Goal: Use online tool/utility: Utilize a website feature to perform a specific function

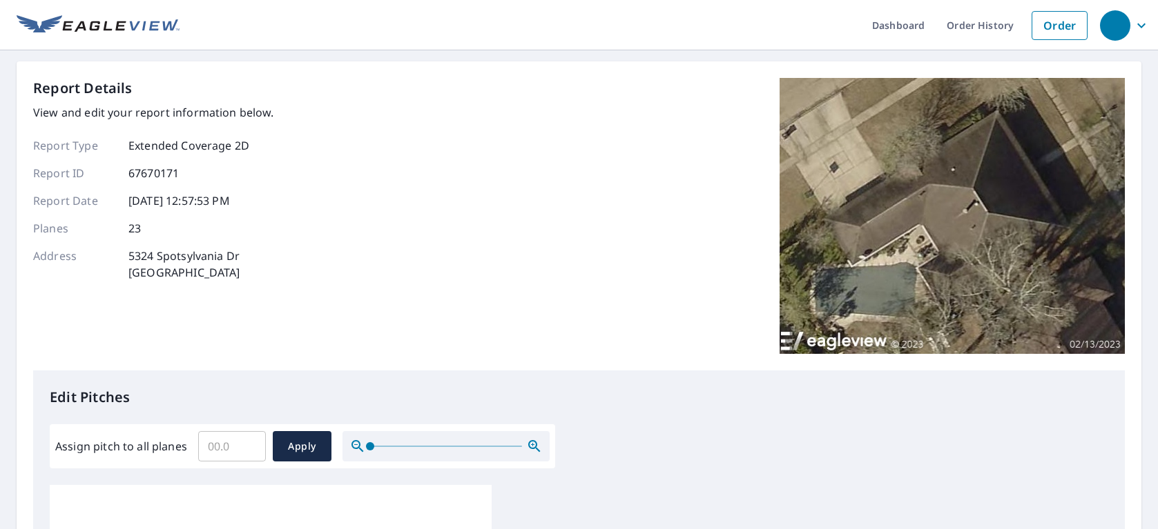
click at [233, 445] on input "Assign pitch to all planes" at bounding box center [232, 446] width 68 height 39
type input "8"
click at [296, 451] on span "Apply" at bounding box center [302, 446] width 37 height 17
type input "8"
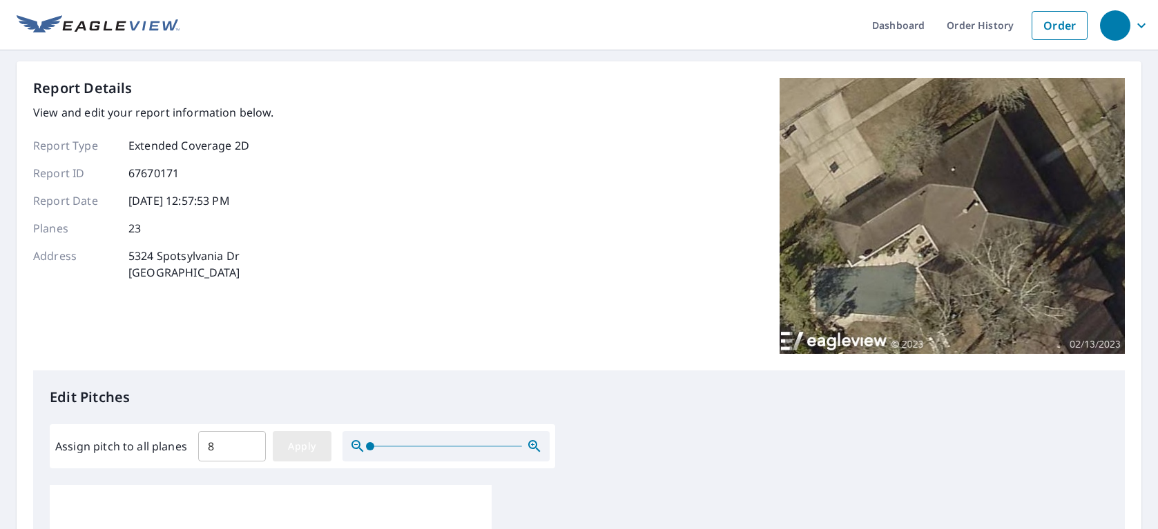
type input "8"
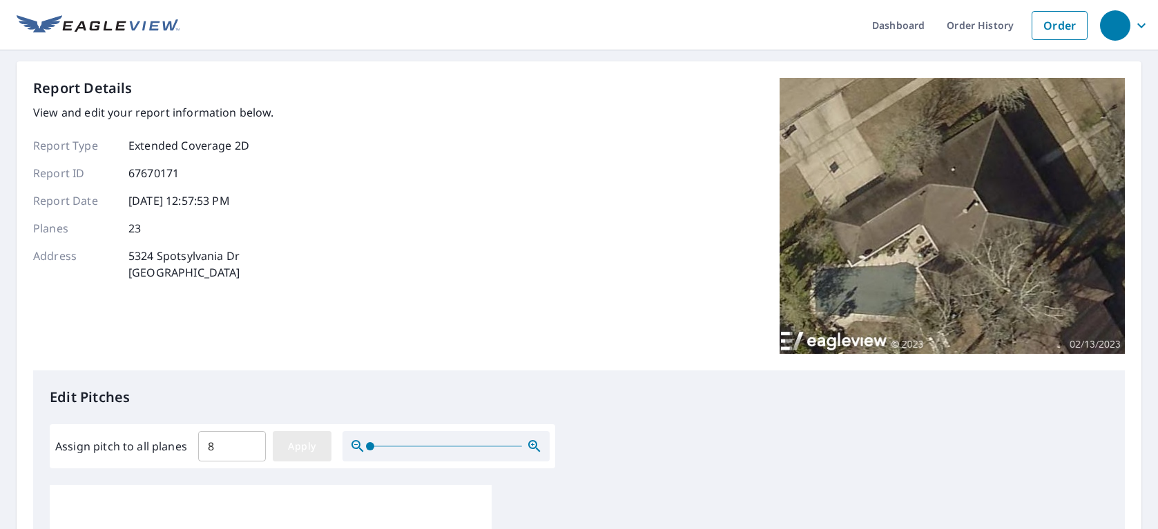
type input "8"
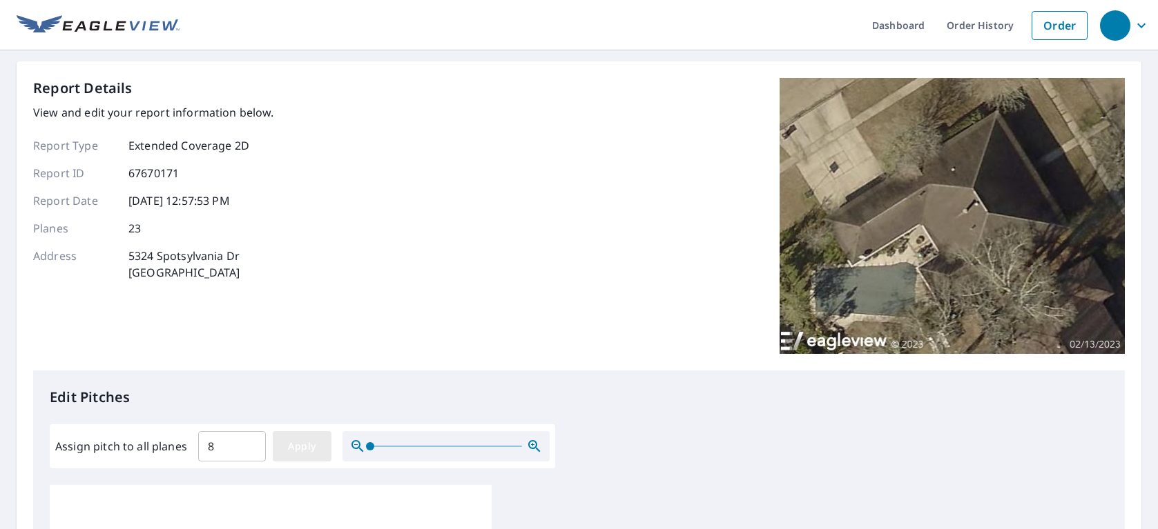
type input "8"
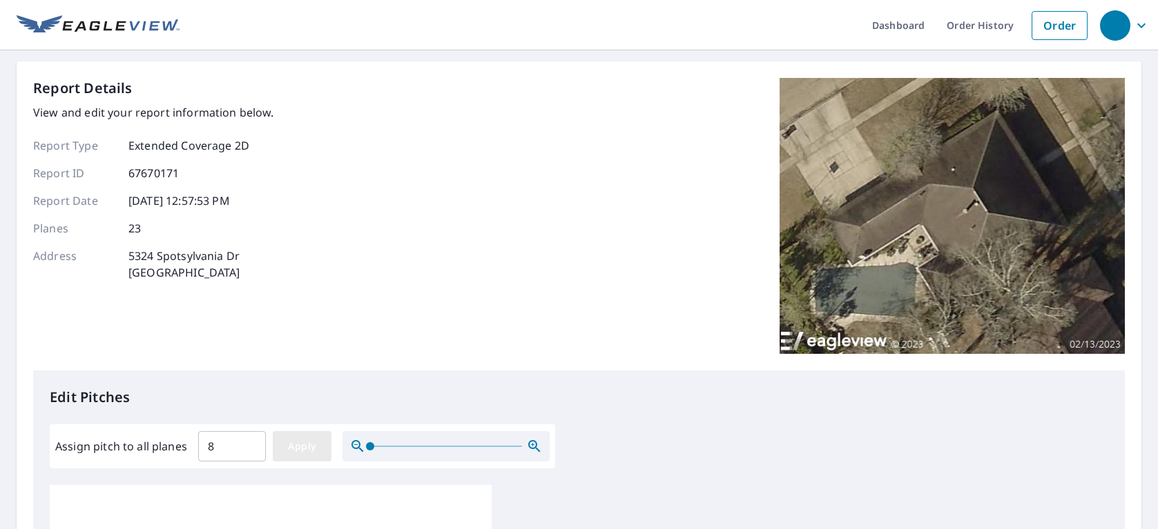
type input "8"
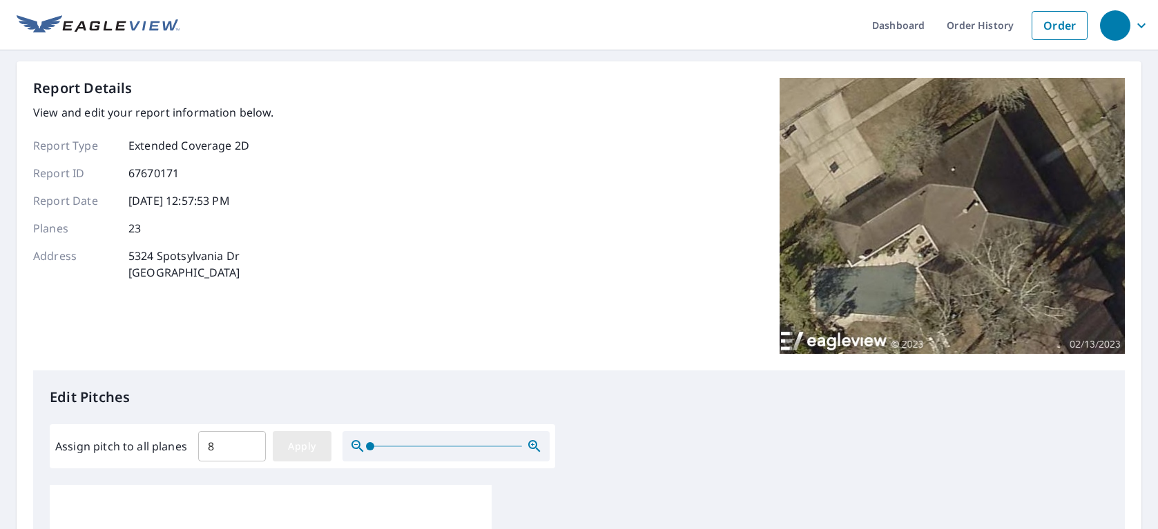
type input "8"
click at [318, 449] on span "Apply" at bounding box center [302, 446] width 37 height 17
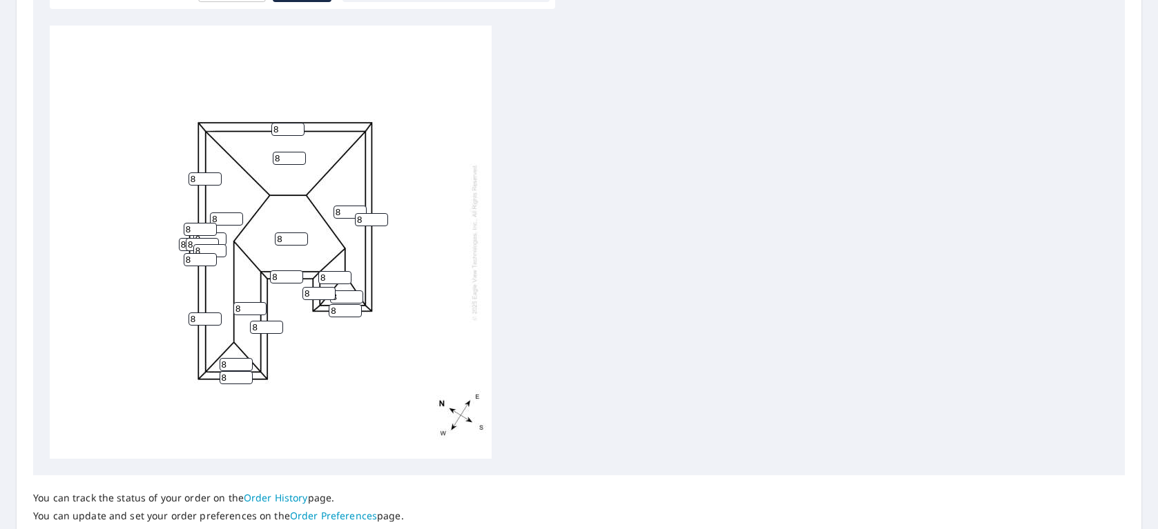
scroll to position [563, 0]
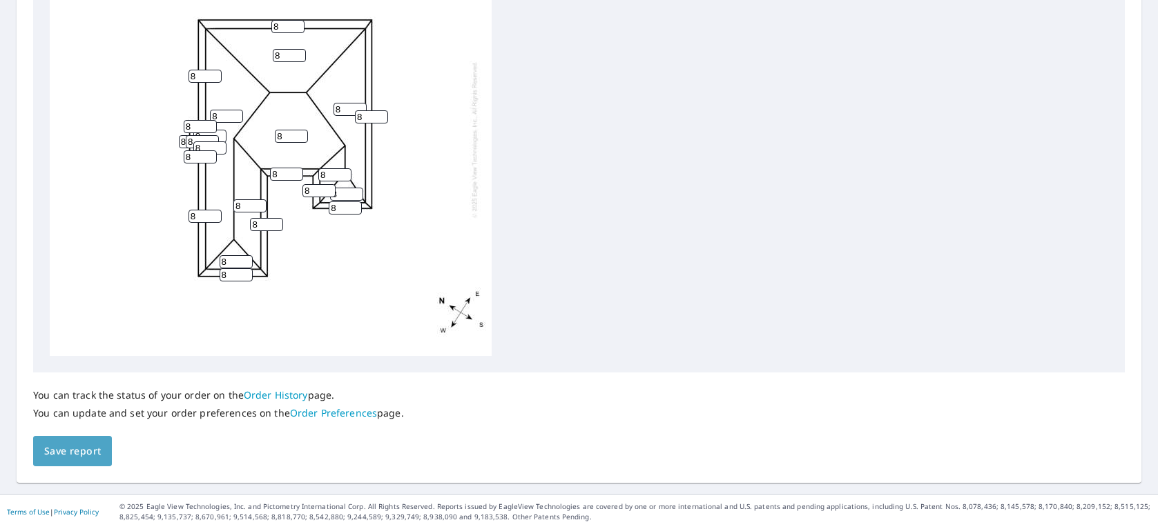
click at [80, 456] on span "Save report" at bounding box center [72, 451] width 57 height 17
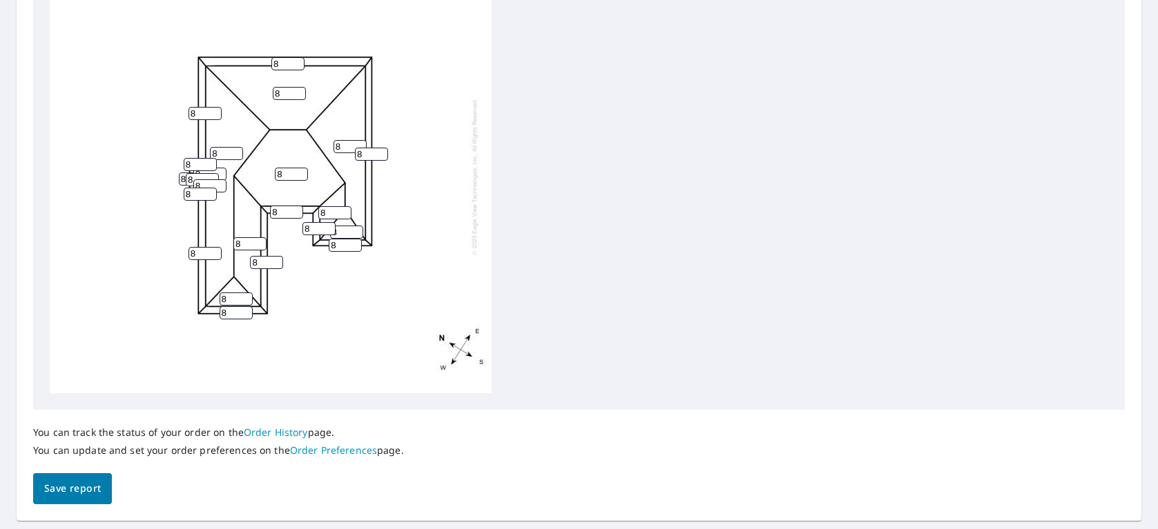
scroll to position [613, 0]
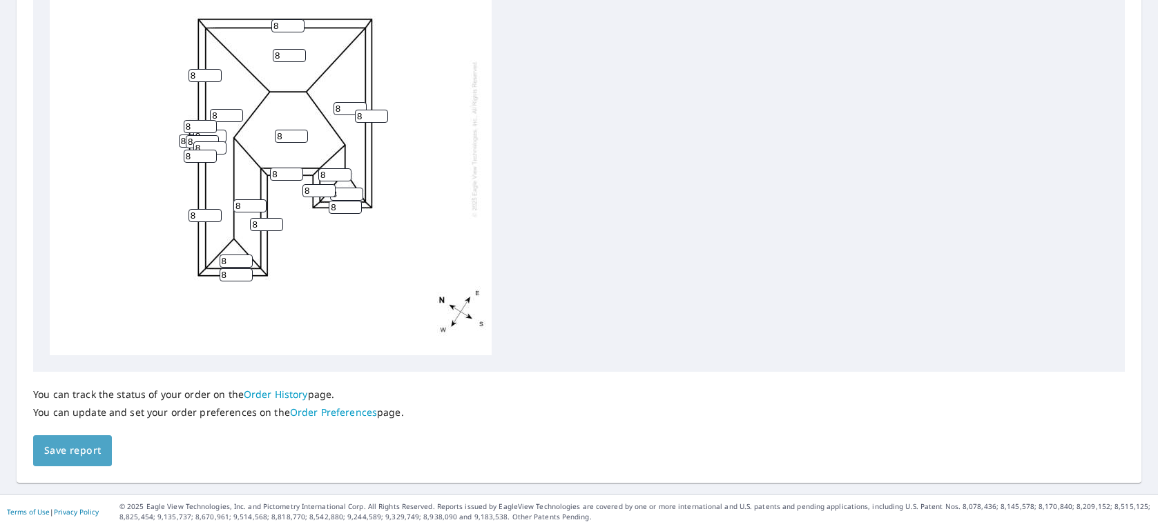
click at [68, 457] on span "Save report" at bounding box center [72, 450] width 57 height 17
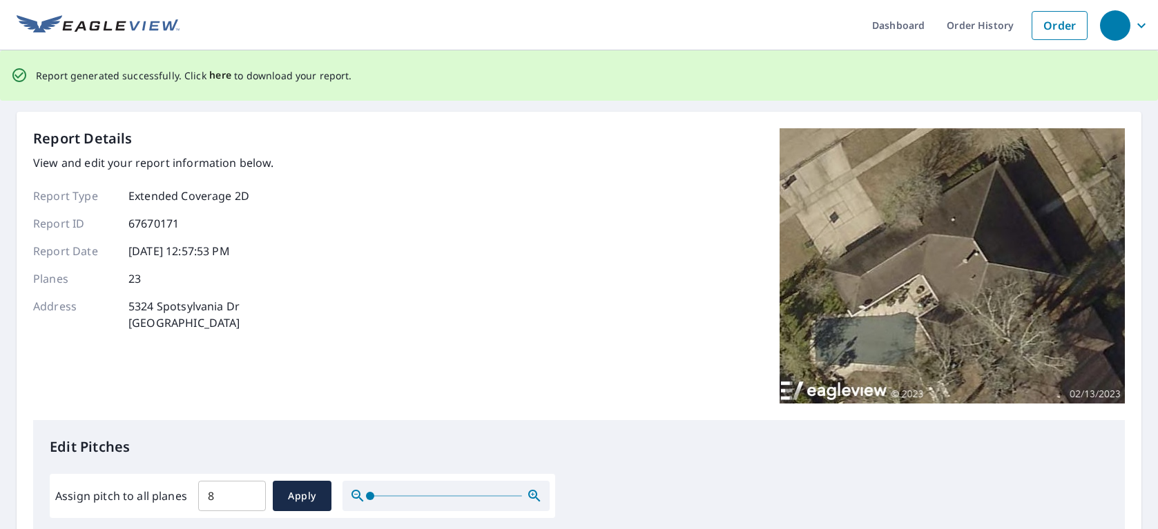
click at [213, 76] on span "here" at bounding box center [220, 75] width 23 height 17
